Goal: Register for event/course

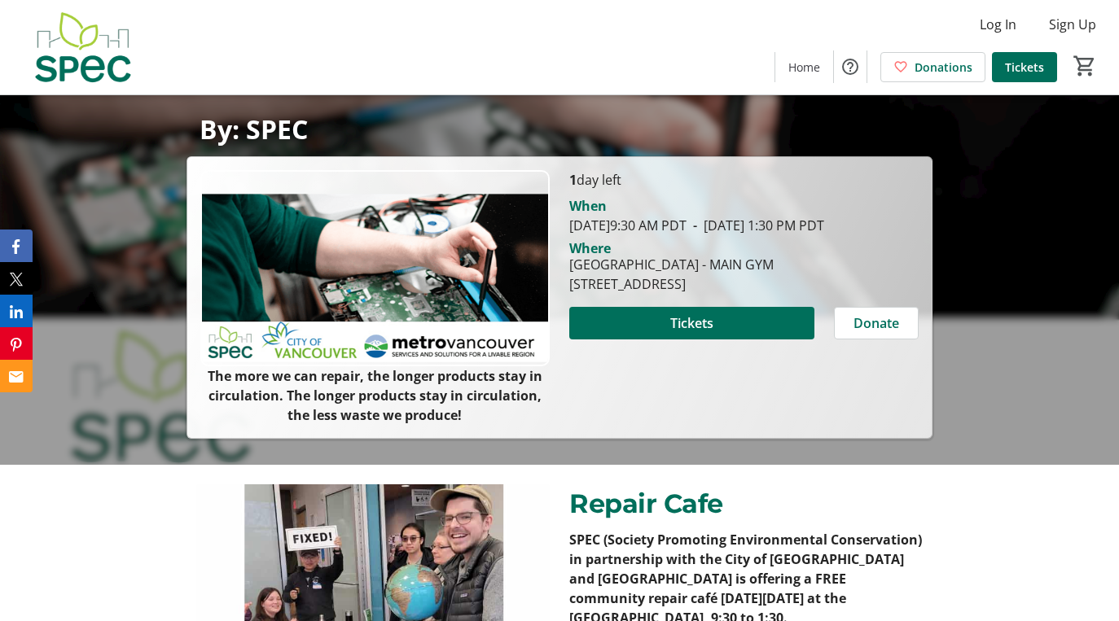
scroll to position [165, 0]
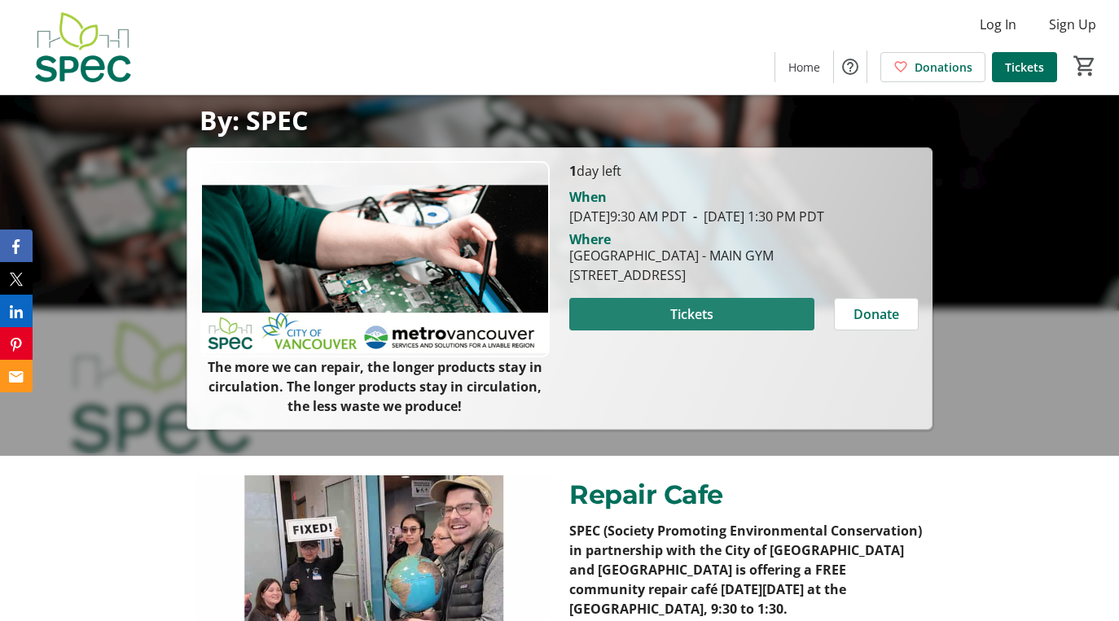
click at [693, 324] on span "Tickets" at bounding box center [691, 315] width 43 height 20
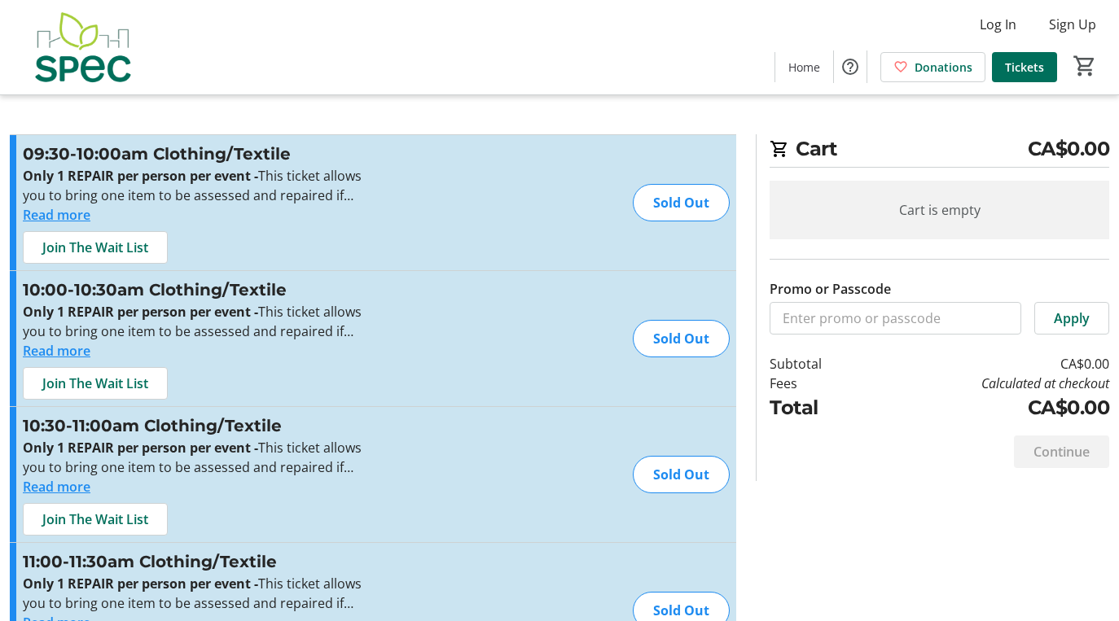
click at [614, 524] on div "10:30-11:00am Clothing/Textile Only 1 REPAIR per person per event - This ticket…" at bounding box center [373, 474] width 726 height 135
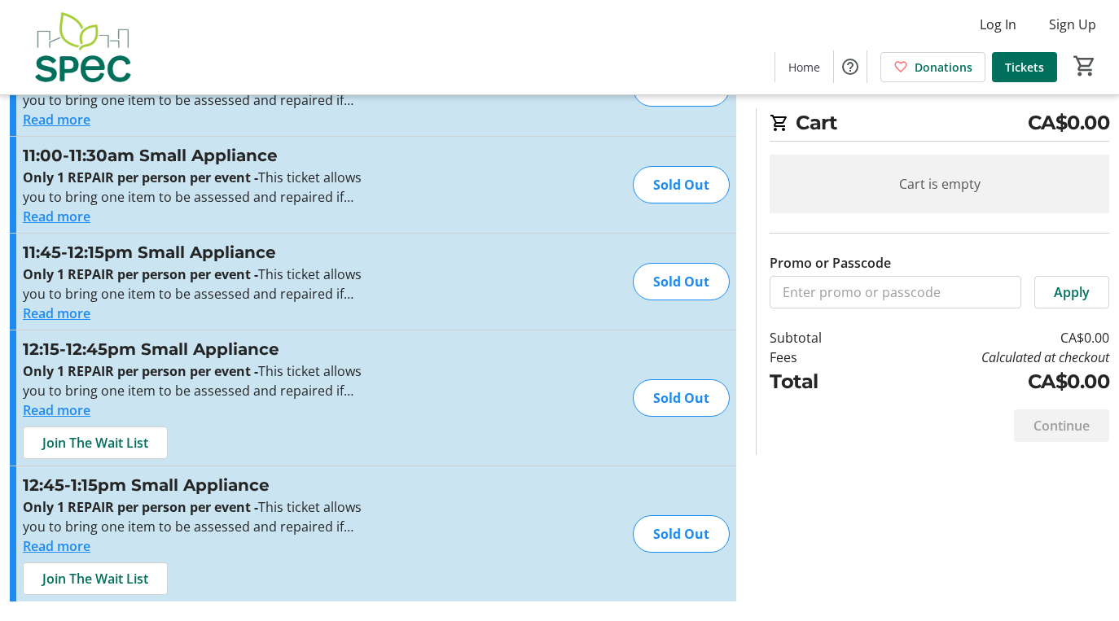
scroll to position [3486, 0]
click at [121, 439] on span "Join The Wait List" at bounding box center [95, 443] width 106 height 20
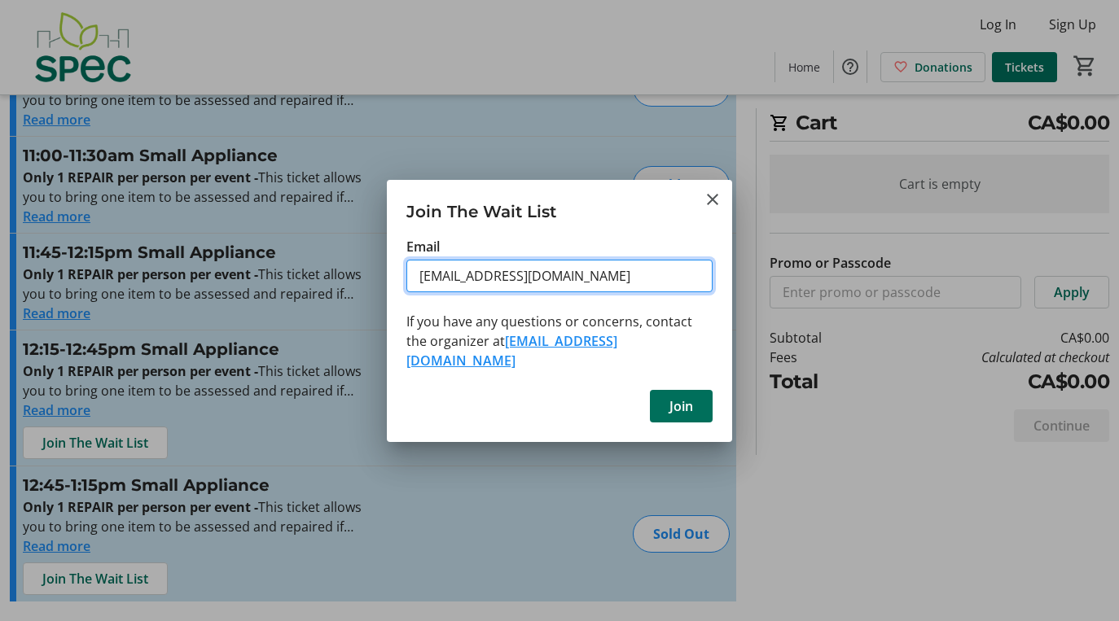
type input "[EMAIL_ADDRESS][DOMAIN_NAME]"
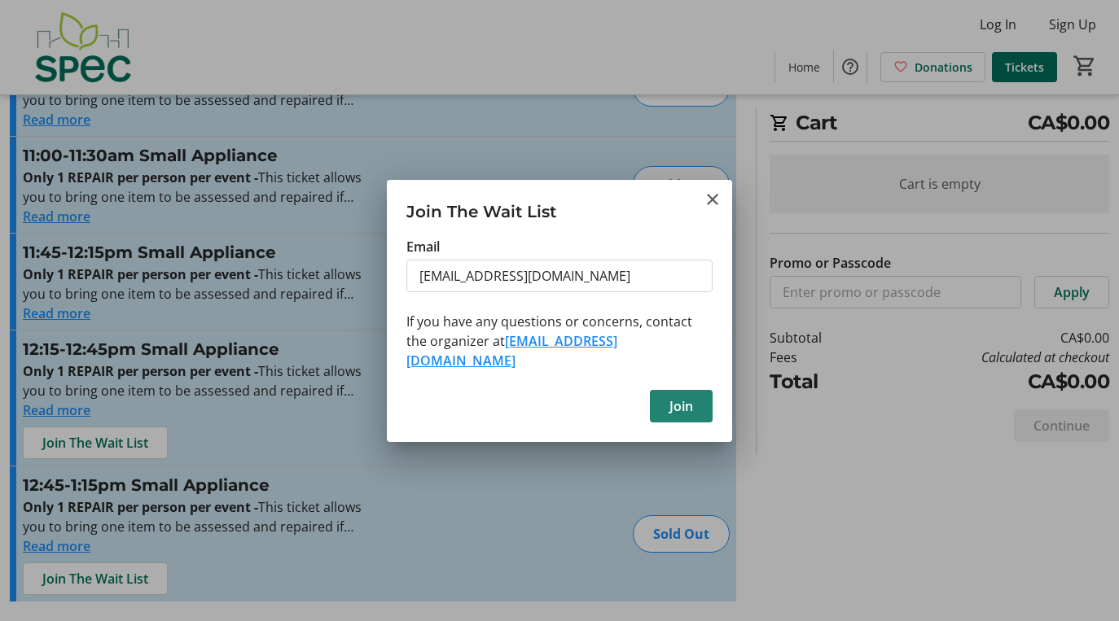
click at [673, 397] on span "Join" at bounding box center [681, 407] width 24 height 20
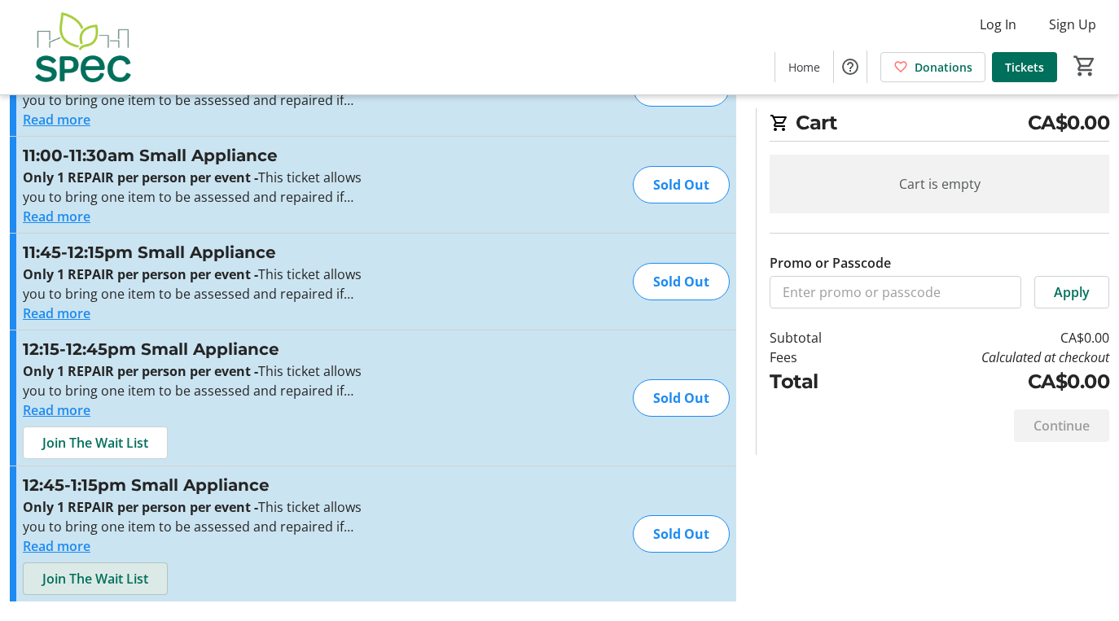
click at [146, 577] on span "Join The Wait List" at bounding box center [95, 579] width 106 height 20
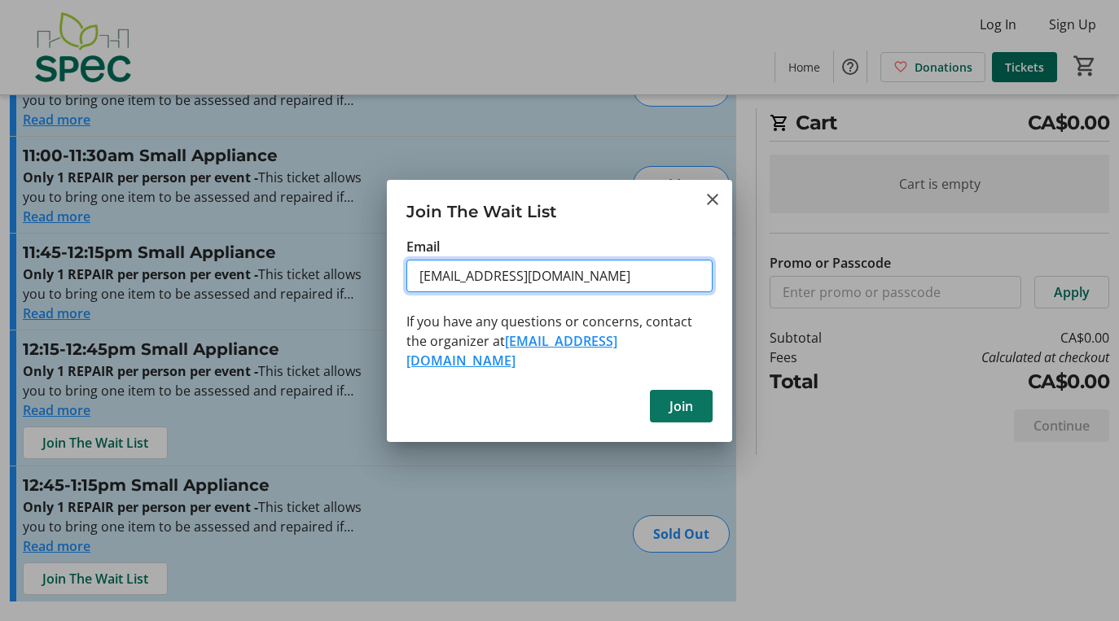
type input "[EMAIL_ADDRESS][DOMAIN_NAME]"
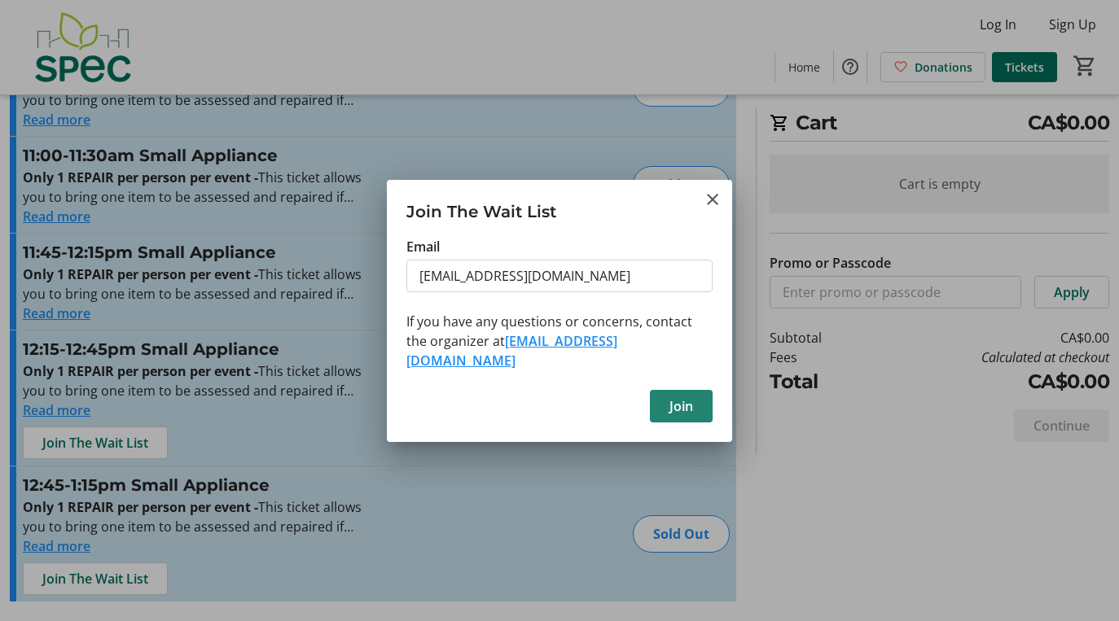
click at [681, 397] on span "Join" at bounding box center [681, 407] width 24 height 20
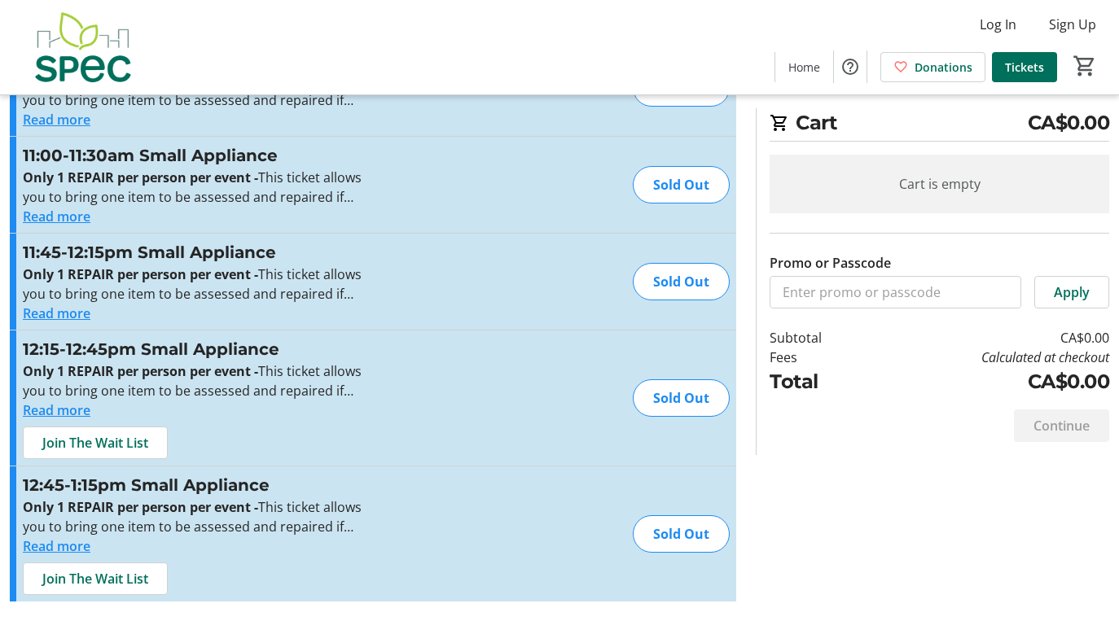
click at [776, 453] on div "Continue" at bounding box center [940, 426] width 340 height 59
